Goal: Obtain resource: Download file/media

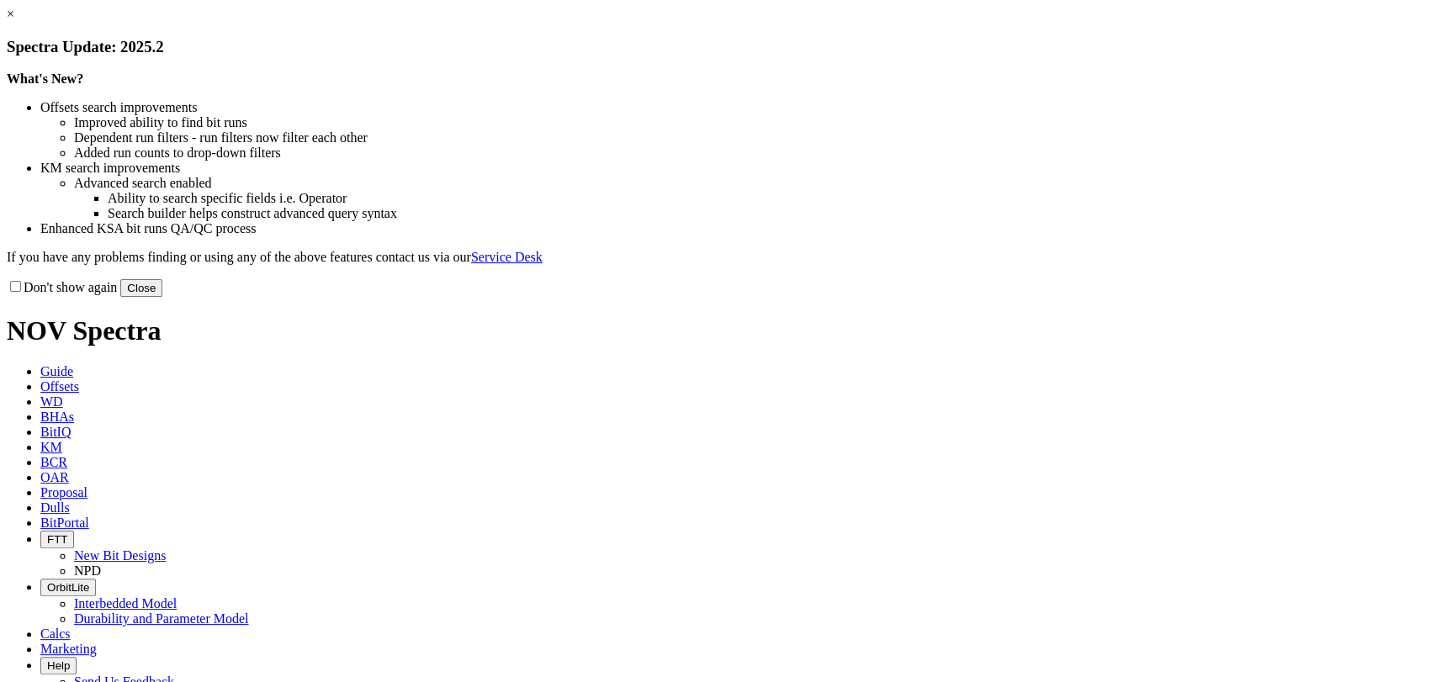
click at [162, 297] on button "Close" at bounding box center [141, 288] width 42 height 18
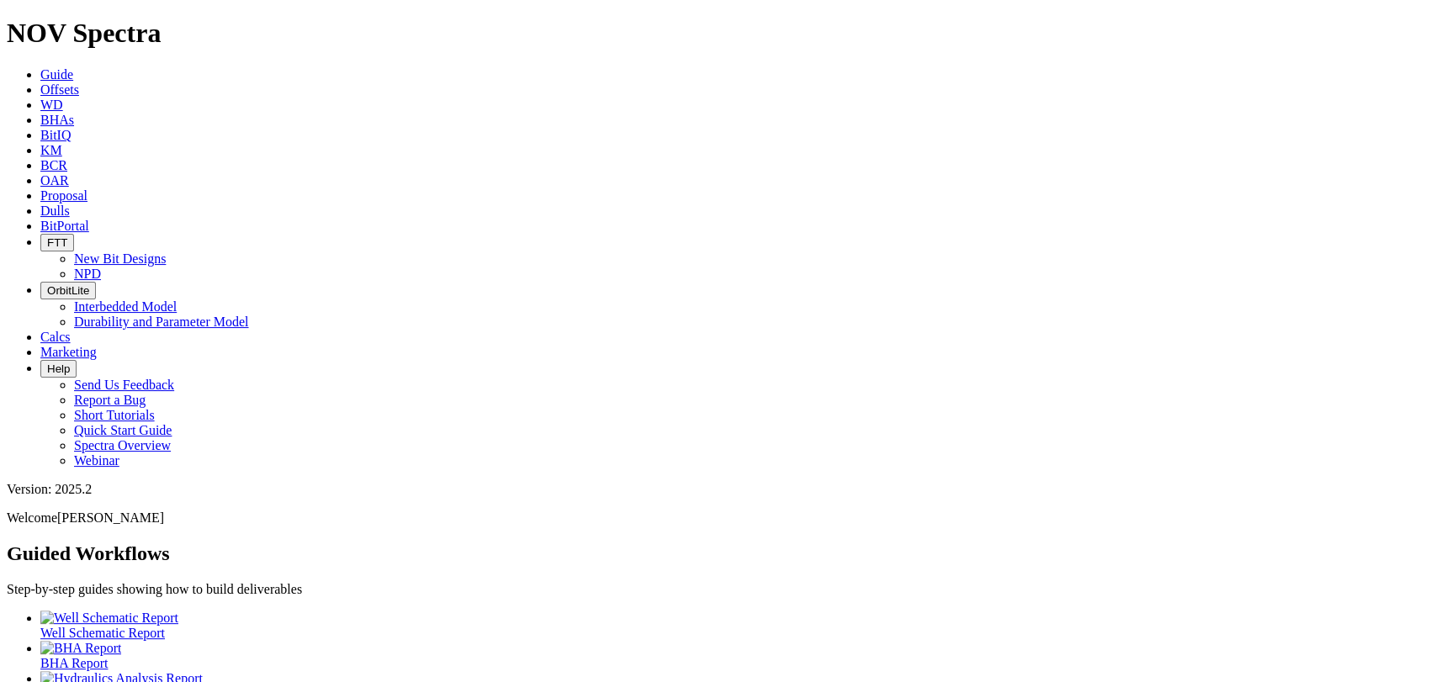
click at [79, 82] on span "Offsets" at bounding box center [59, 89] width 39 height 14
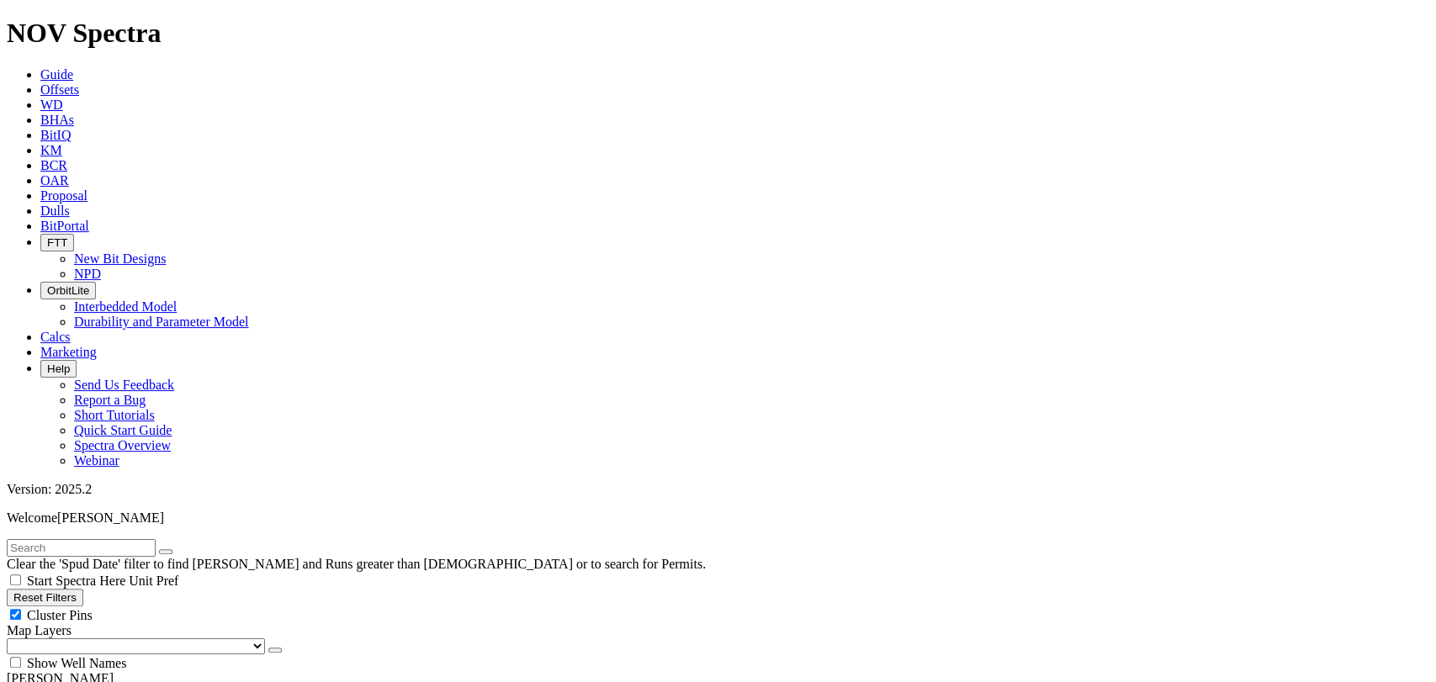
type input "[DATE]"
